Goal: Check status: Check status

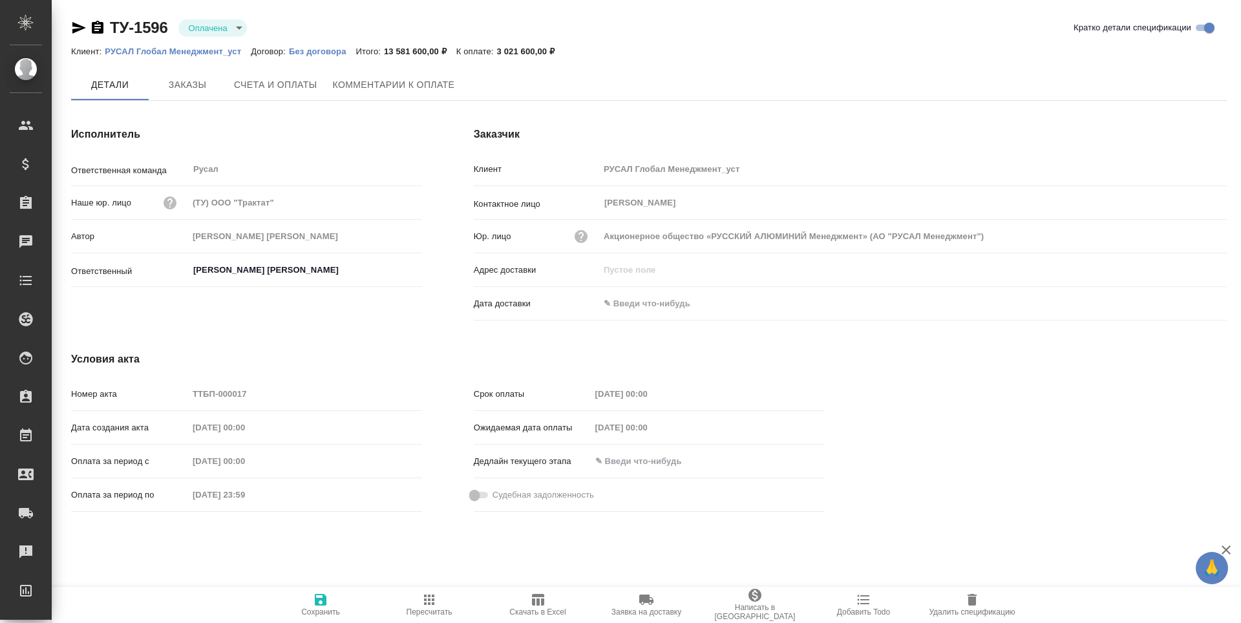
type input "Васильев Евгений"
click at [180, 90] on span "Заказы" at bounding box center [187, 86] width 62 height 16
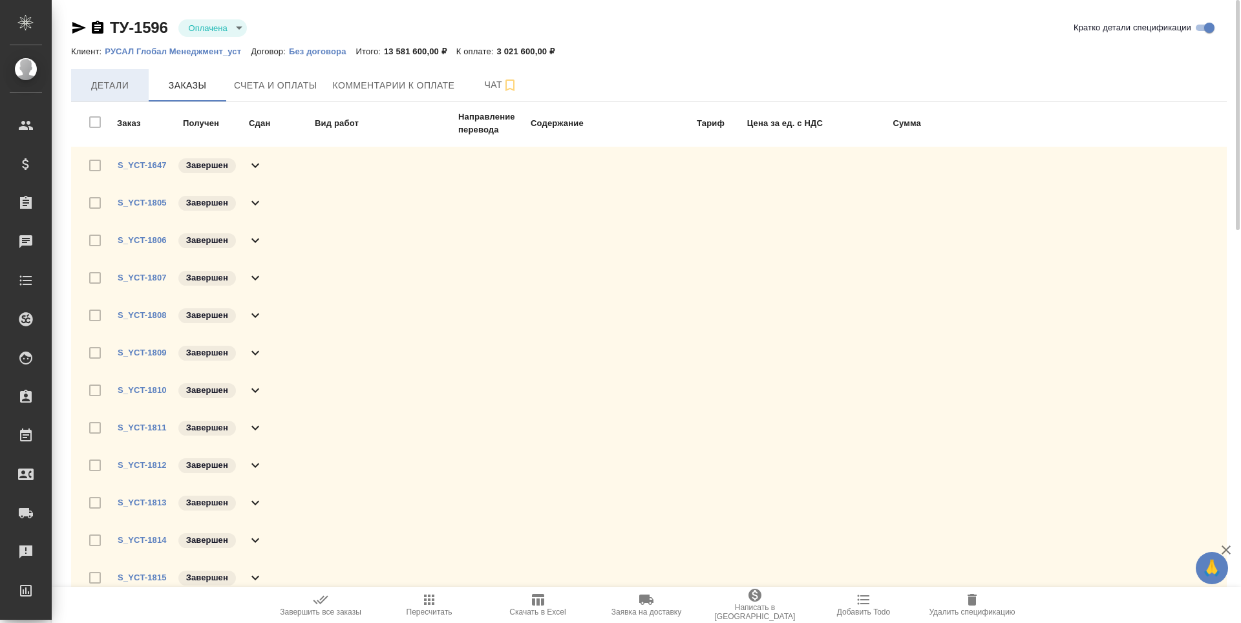
click at [109, 87] on span "Детали" at bounding box center [110, 86] width 62 height 16
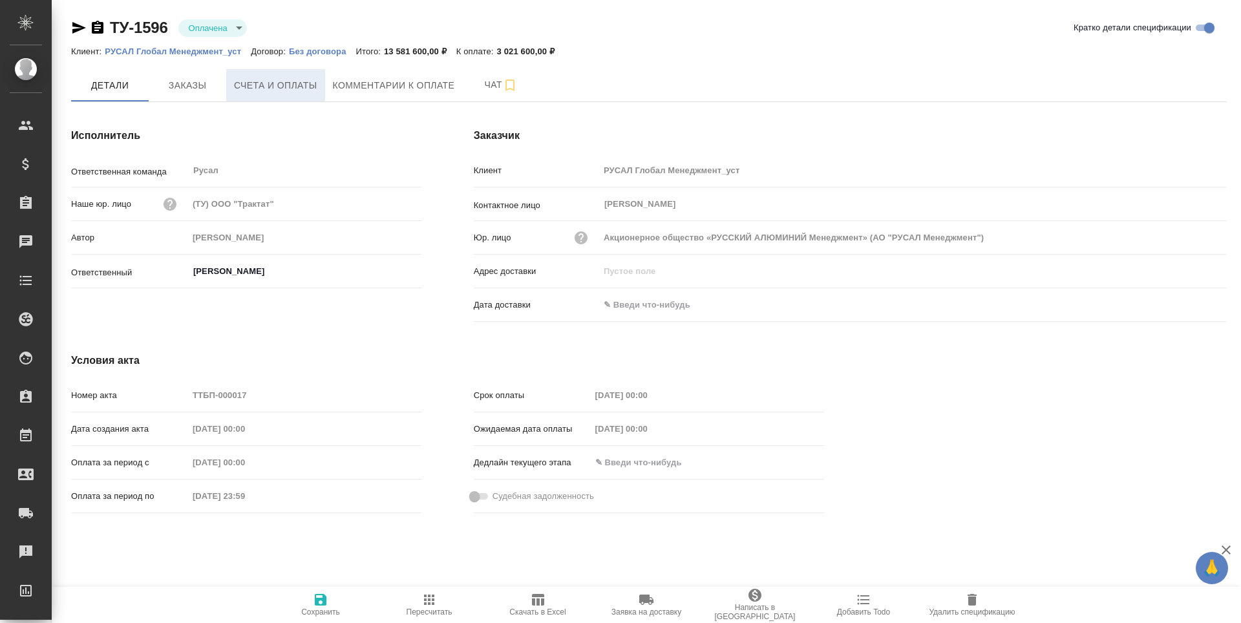
click at [279, 85] on span "Счета и оплаты" at bounding box center [275, 86] width 83 height 16
